Goal: Transaction & Acquisition: Purchase product/service

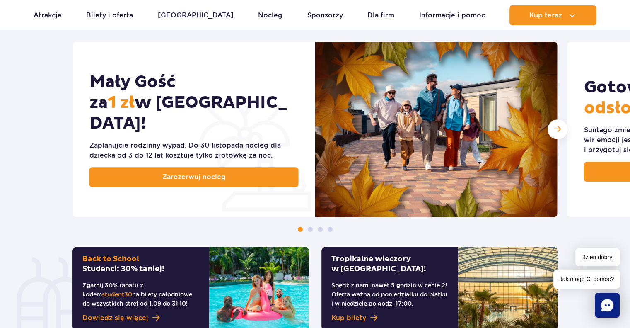
scroll to position [456, 0]
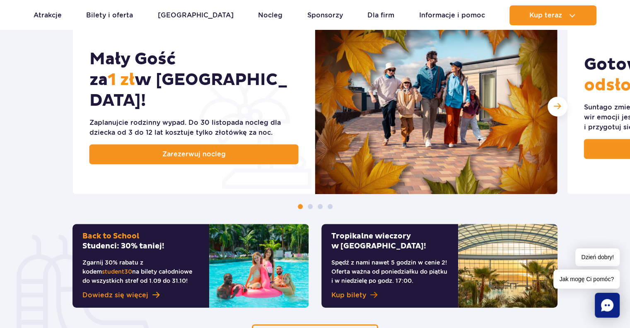
click at [349, 296] on span "Kup bilety" at bounding box center [348, 295] width 35 height 10
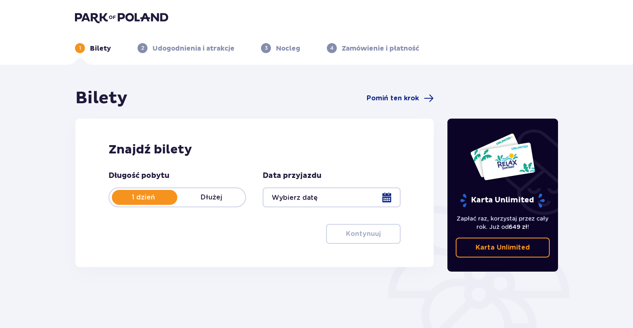
click at [382, 199] on div at bounding box center [332, 197] width 138 height 20
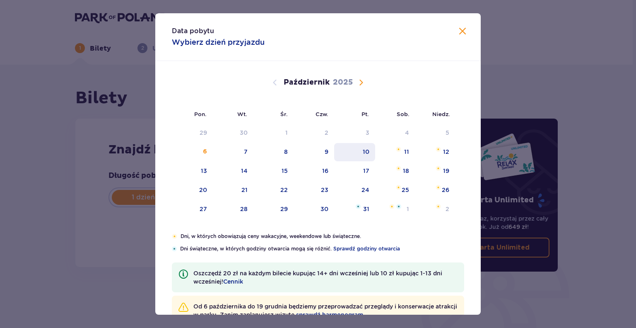
click at [362, 155] on div "10" at bounding box center [354, 152] width 41 height 18
type input "10.10.25"
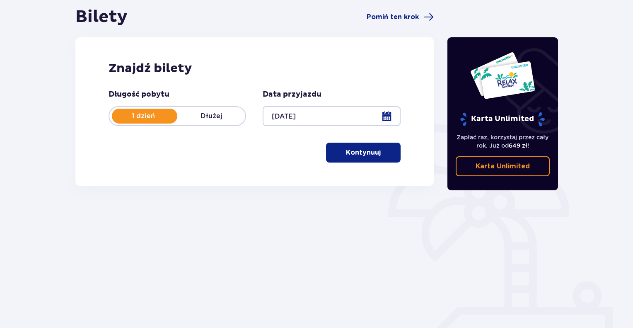
scroll to position [94, 0]
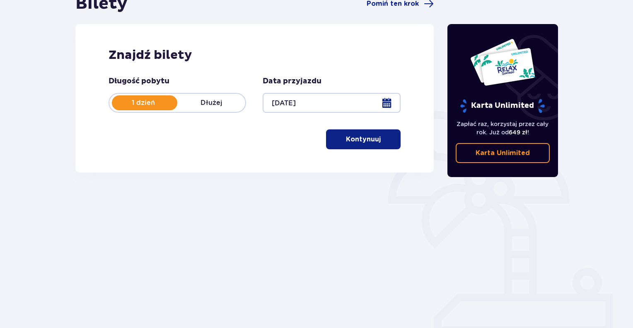
click at [358, 149] on div "Znajdź bilety Długość pobytu 1 dzień Dłużej Data przyjazdu 10.10.25 Kontynuuj P…" at bounding box center [254, 98] width 358 height 148
click at [359, 142] on p "Kontynuuj" at bounding box center [363, 139] width 35 height 9
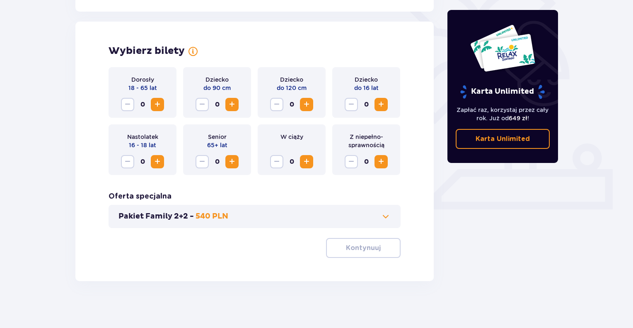
scroll to position [222, 0]
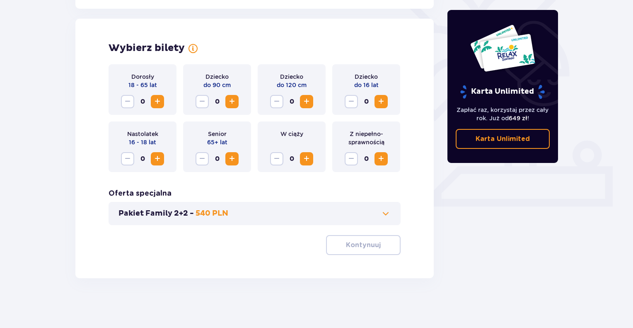
click at [157, 101] on span "Zwiększ" at bounding box center [157, 102] width 10 height 10
click at [357, 243] on p "Kontynuuj" at bounding box center [363, 244] width 35 height 9
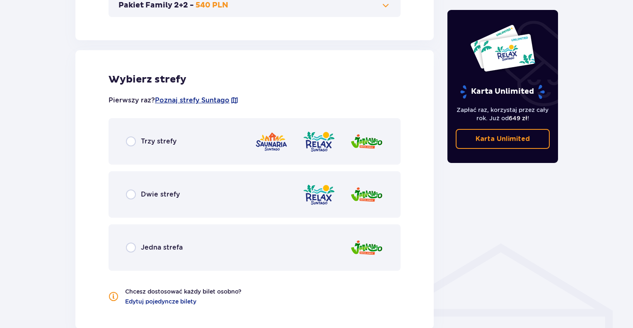
scroll to position [460, 0]
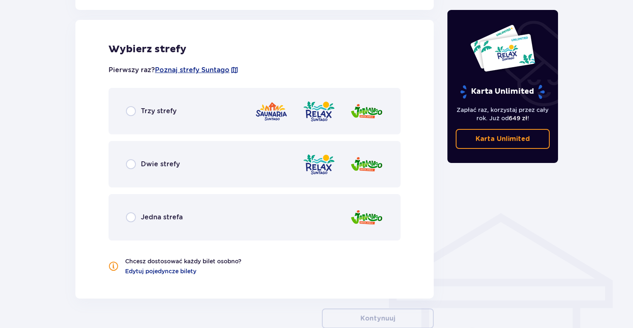
click at [135, 111] on input "radio" at bounding box center [131, 111] width 10 height 10
radio input "true"
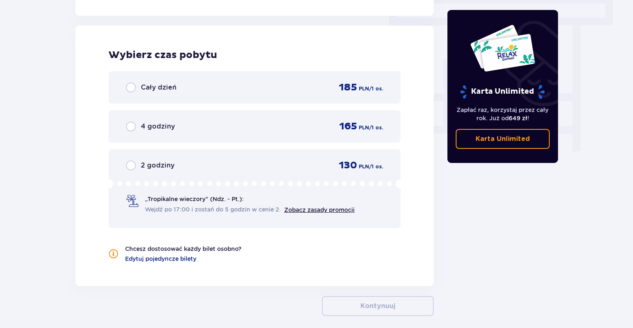
scroll to position [748, 0]
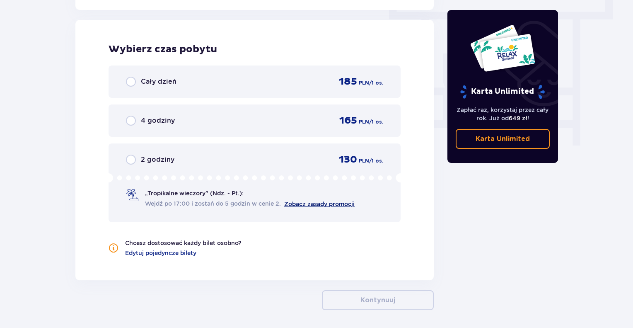
click at [303, 203] on link "Zobacz zasady promocji" at bounding box center [319, 203] width 70 height 7
click at [128, 157] on input "radio" at bounding box center [131, 159] width 10 height 10
radio input "true"
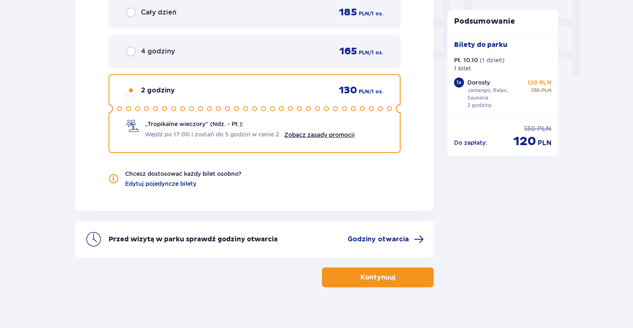
scroll to position [825, 0]
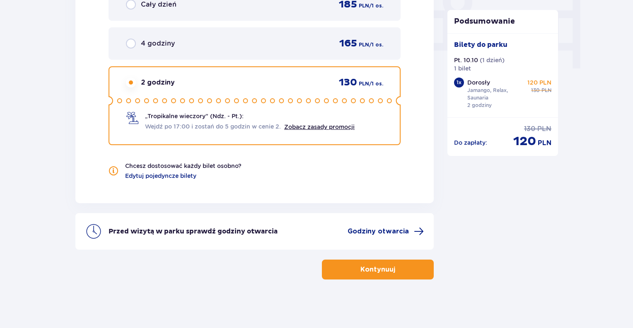
click at [350, 261] on button "Kontynuuj" at bounding box center [378, 269] width 112 height 20
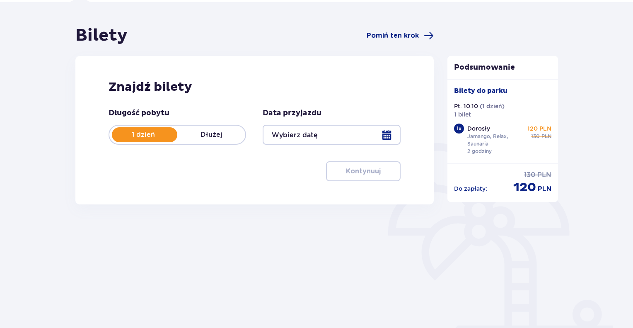
type input "10.10.25"
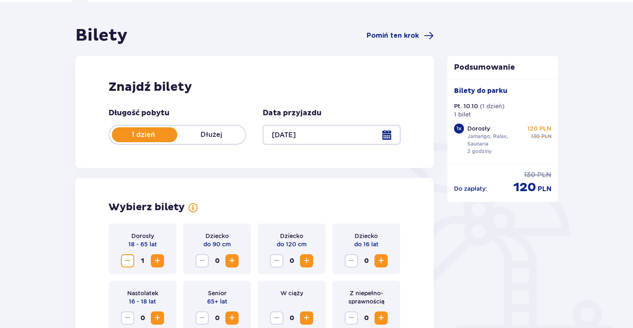
scroll to position [87, 0]
